Goal: Navigation & Orientation: Find specific page/section

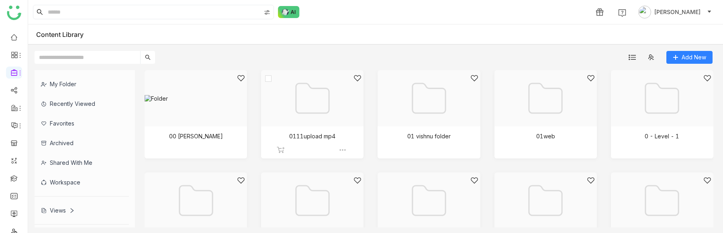
click at [345, 116] on div at bounding box center [344, 150] width 10 height 8
click at [340, 116] on img at bounding box center [343, 150] width 8 height 8
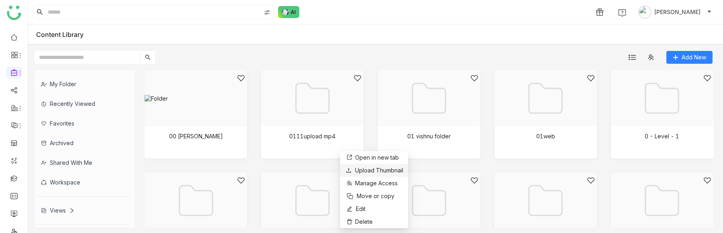
click at [367, 116] on span "Upload Thumbnail" at bounding box center [379, 170] width 48 height 7
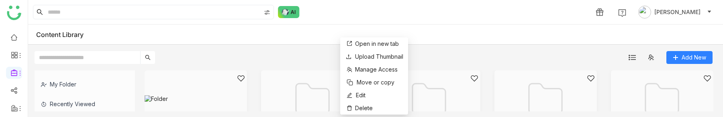
click at [468, 46] on div "Add New" at bounding box center [373, 54] width 691 height 19
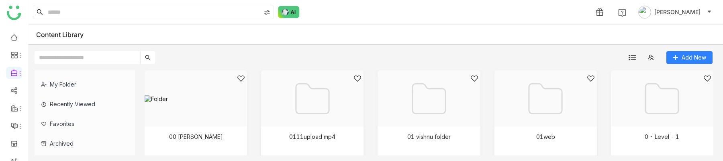
click at [580, 42] on div "Content Library" at bounding box center [375, 35] width 695 height 20
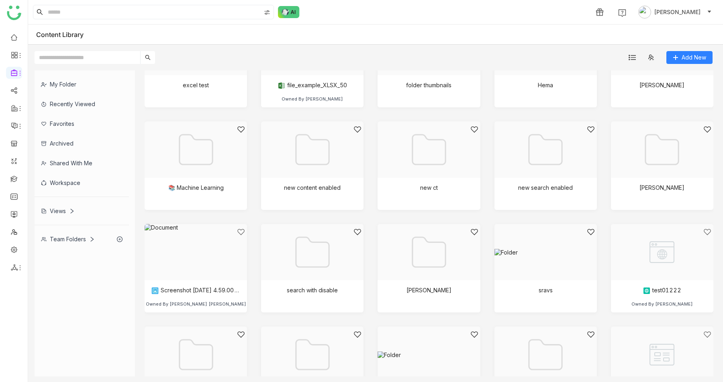
scroll to position [377, 0]
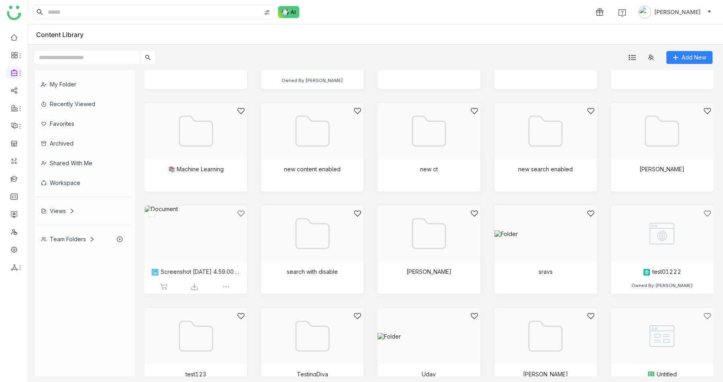
click at [223, 116] on div at bounding box center [193, 243] width 89 height 68
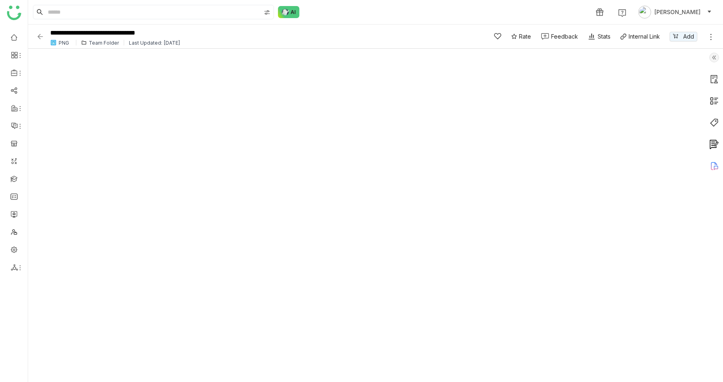
click at [38, 37] on img at bounding box center [40, 37] width 8 height 8
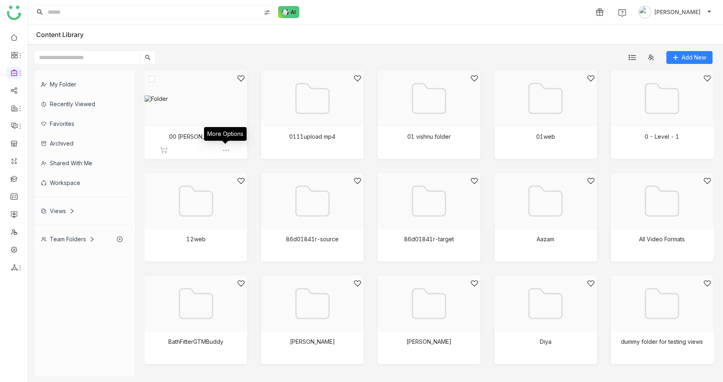
click at [225, 116] on img at bounding box center [226, 150] width 8 height 8
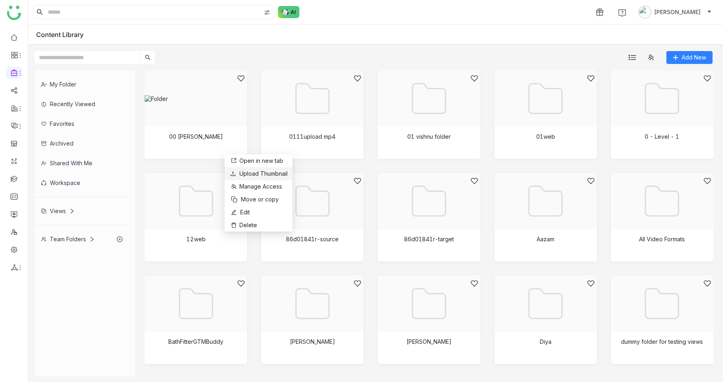
click at [251, 116] on span "Upload Thumbnail" at bounding box center [263, 173] width 48 height 7
click at [353, 60] on div "Add New" at bounding box center [373, 54] width 691 height 19
click at [221, 116] on div at bounding box center [196, 253] width 72 height 8
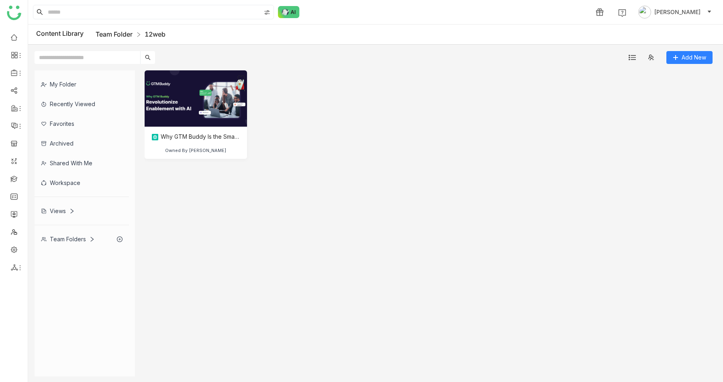
click at [96, 34] on link "Team Folder" at bounding box center [114, 34] width 37 height 8
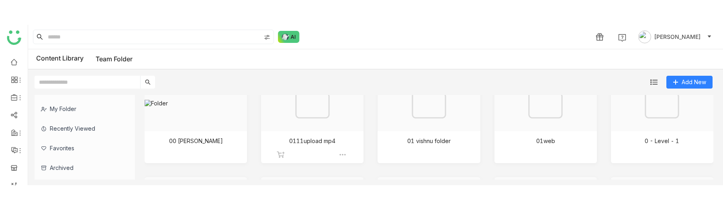
scroll to position [35, 0]
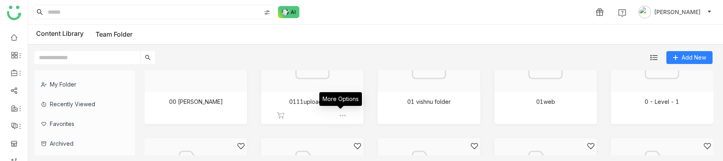
click at [343, 114] on img at bounding box center [343, 115] width 8 height 8
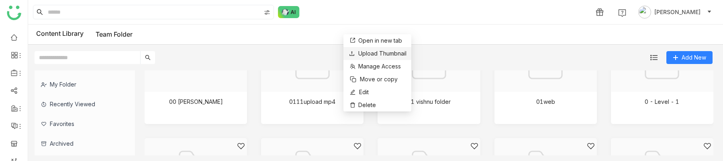
click at [381, 53] on span "Upload Thumbnail" at bounding box center [382, 53] width 48 height 7
click at [390, 54] on span "Upload Thumbnail" at bounding box center [382, 53] width 48 height 7
click at [370, 53] on div "Manage Access" at bounding box center [374, 49] width 49 height 14
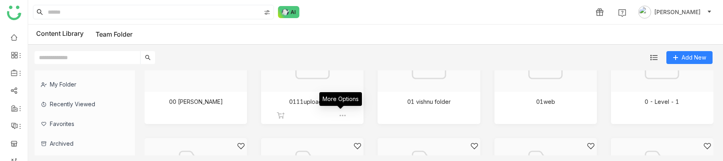
click at [342, 116] on img at bounding box center [343, 115] width 8 height 8
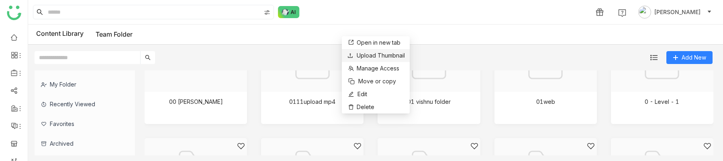
click at [380, 52] on span "Upload Thumbnail" at bounding box center [381, 55] width 48 height 7
click at [386, 57] on span "Upload Thumbnail" at bounding box center [381, 55] width 48 height 7
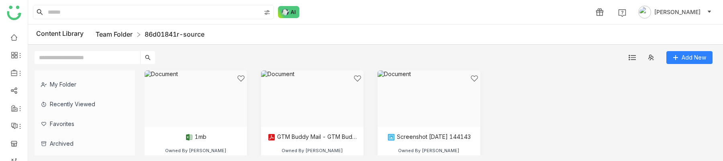
click at [123, 32] on link "Team Folder" at bounding box center [114, 34] width 37 height 8
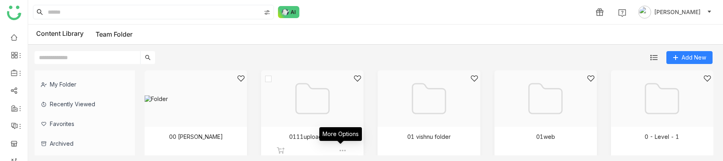
click at [344, 116] on img at bounding box center [343, 150] width 8 height 8
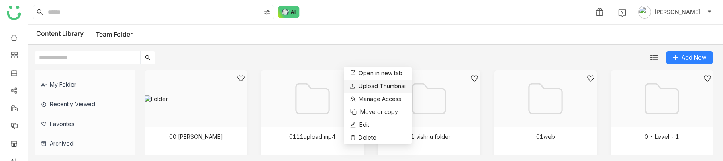
click at [378, 86] on span "Upload Thumbnail" at bounding box center [383, 85] width 48 height 7
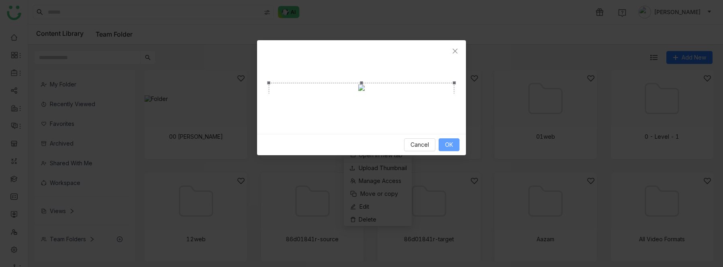
click at [442, 116] on button "OK" at bounding box center [449, 144] width 21 height 13
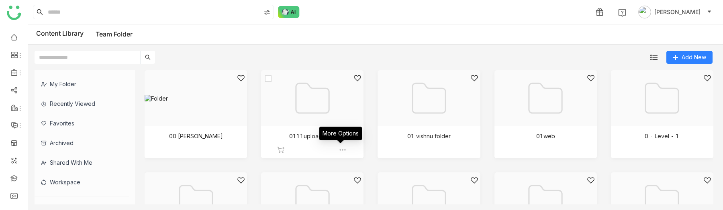
click at [340, 116] on img at bounding box center [343, 150] width 8 height 8
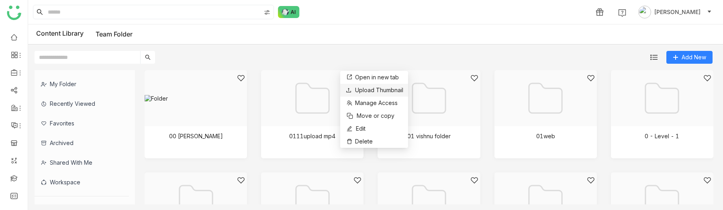
click at [391, 91] on span "Upload Thumbnail" at bounding box center [379, 90] width 48 height 7
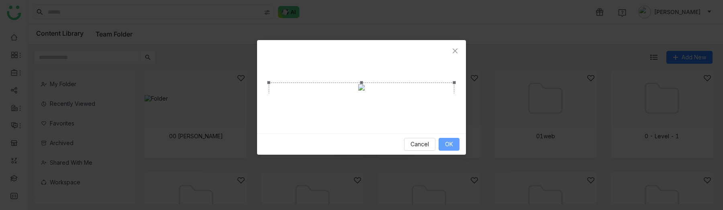
click at [449, 116] on span "OK" at bounding box center [449, 144] width 8 height 9
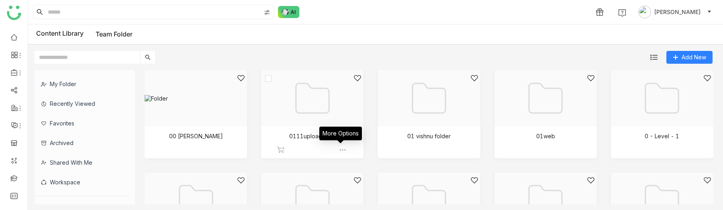
click at [342, 116] on img at bounding box center [343, 150] width 8 height 8
click at [342, 148] on img at bounding box center [343, 150] width 8 height 8
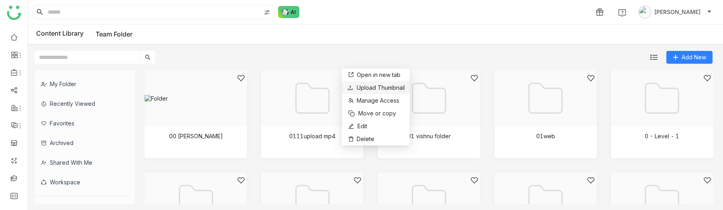
click at [384, 88] on span "Upload Thumbnail" at bounding box center [381, 87] width 48 height 7
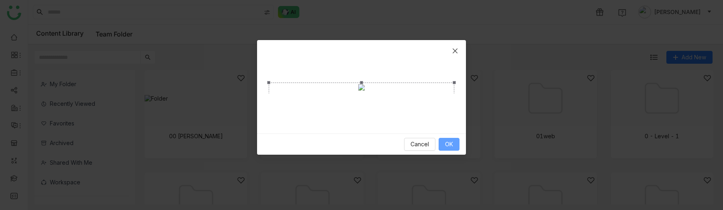
click at [450, 149] on span "OK" at bounding box center [449, 144] width 8 height 9
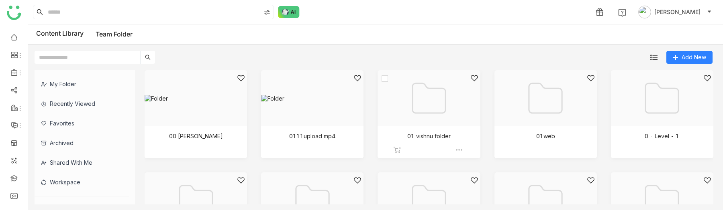
click at [460, 149] on div at bounding box center [460, 150] width 10 height 8
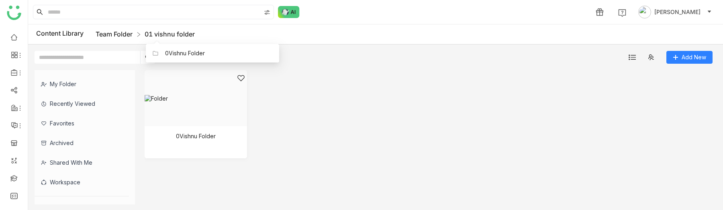
click at [123, 33] on link "Team Folder" at bounding box center [114, 34] width 37 height 8
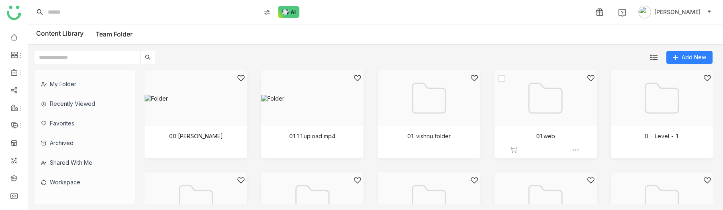
click at [572, 150] on img at bounding box center [576, 150] width 8 height 8
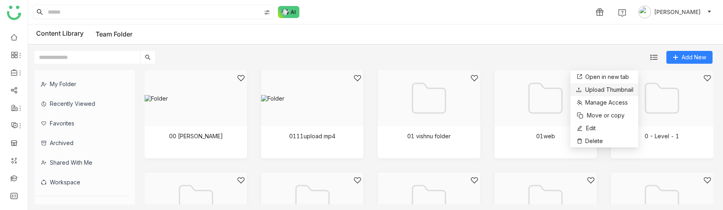
click at [606, 91] on span "Upload Thumbnail" at bounding box center [609, 89] width 48 height 7
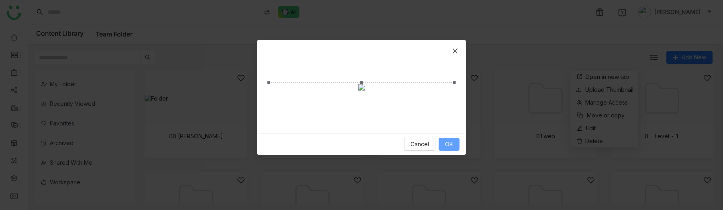
click at [443, 151] on button "OK" at bounding box center [449, 144] width 21 height 13
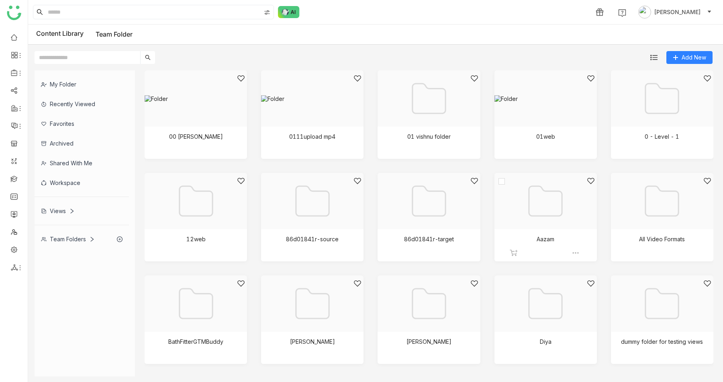
click at [547, 210] on div at bounding box center [542, 211] width 89 height 68
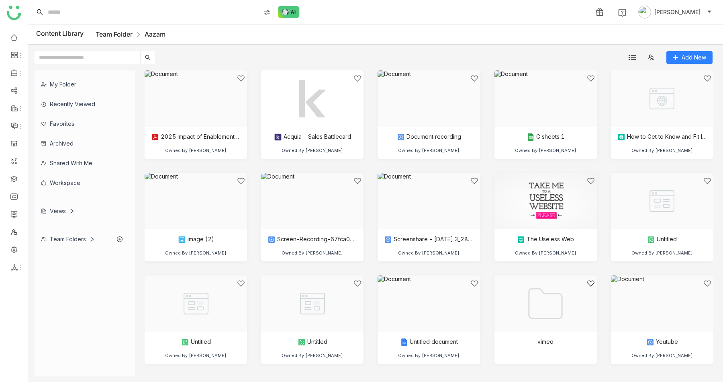
click at [120, 34] on link "Team Folder" at bounding box center [114, 34] width 37 height 8
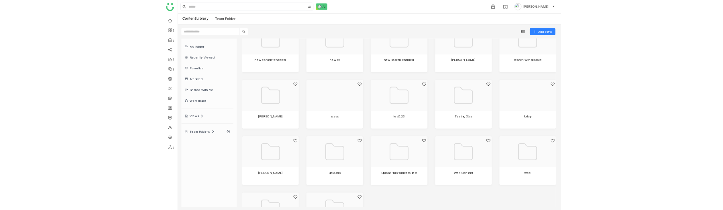
scroll to position [512, 0]
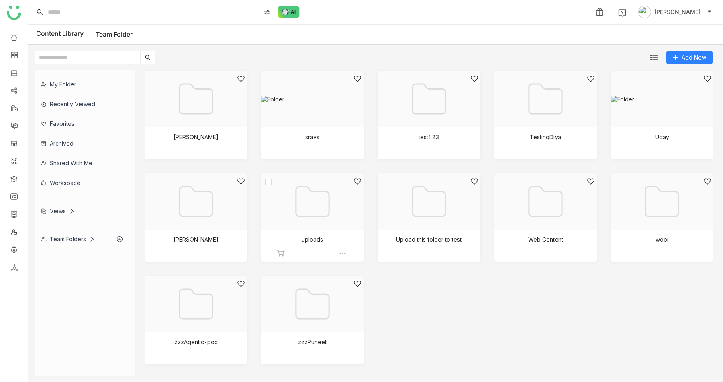
click at [301, 204] on div at bounding box center [309, 211] width 89 height 68
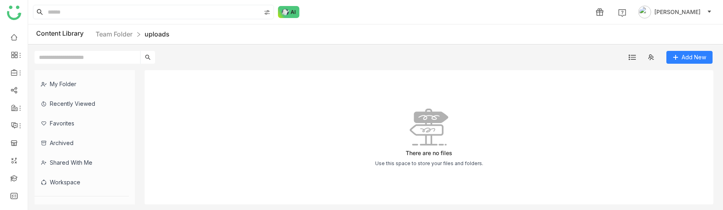
click at [604, 165] on div "There are no files Use this space to store your files and folders." at bounding box center [429, 137] width 569 height 135
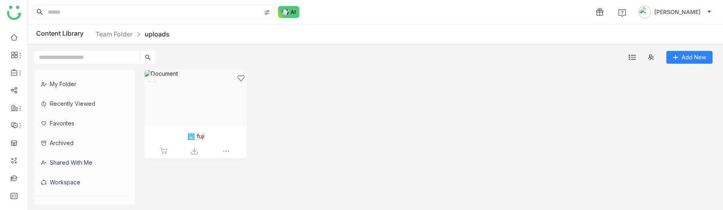
click at [192, 76] on div at bounding box center [193, 108] width 89 height 68
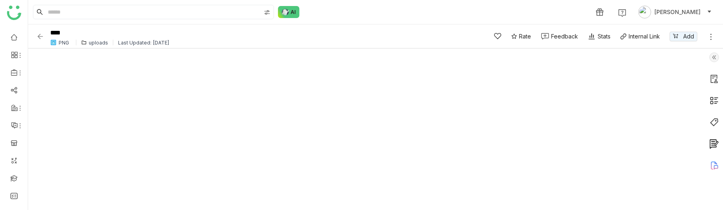
click at [41, 35] on img at bounding box center [40, 37] width 8 height 8
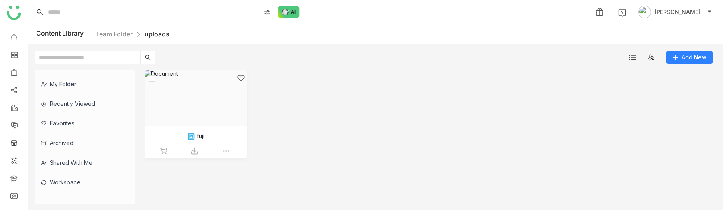
click at [221, 96] on div at bounding box center [193, 108] width 89 height 68
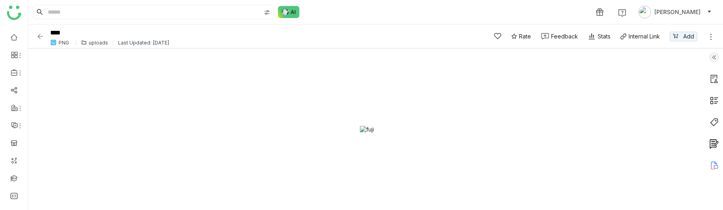
click at [38, 37] on img at bounding box center [40, 37] width 8 height 8
